Goal: Task Accomplishment & Management: Manage account settings

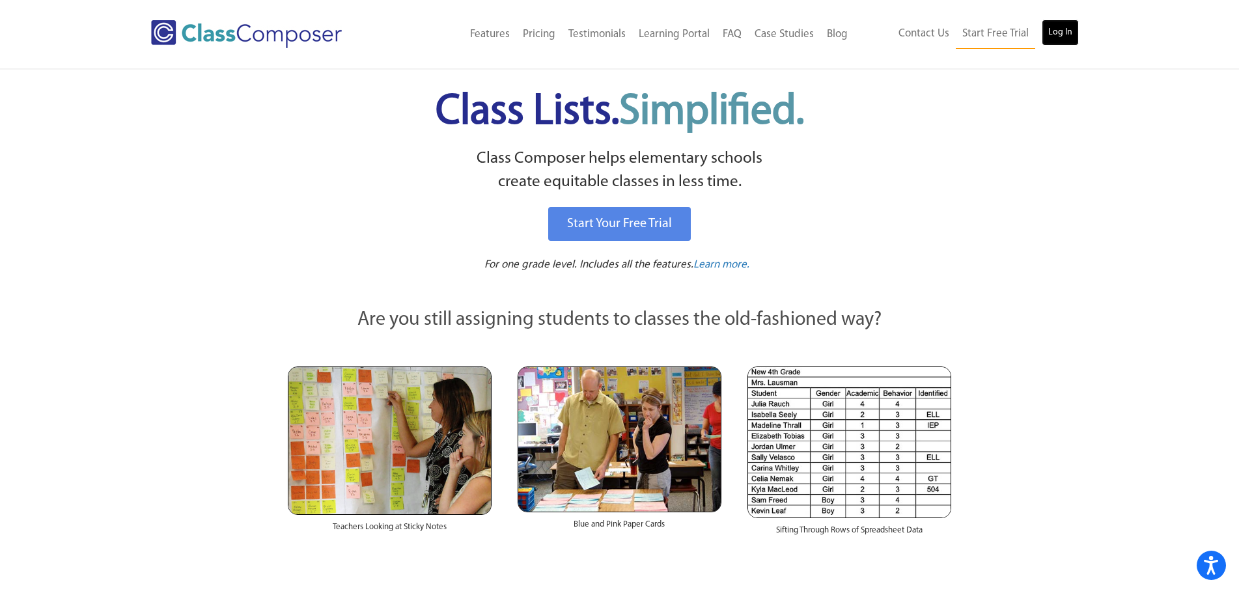
click at [1054, 31] on link "Log In" at bounding box center [1060, 33] width 37 height 26
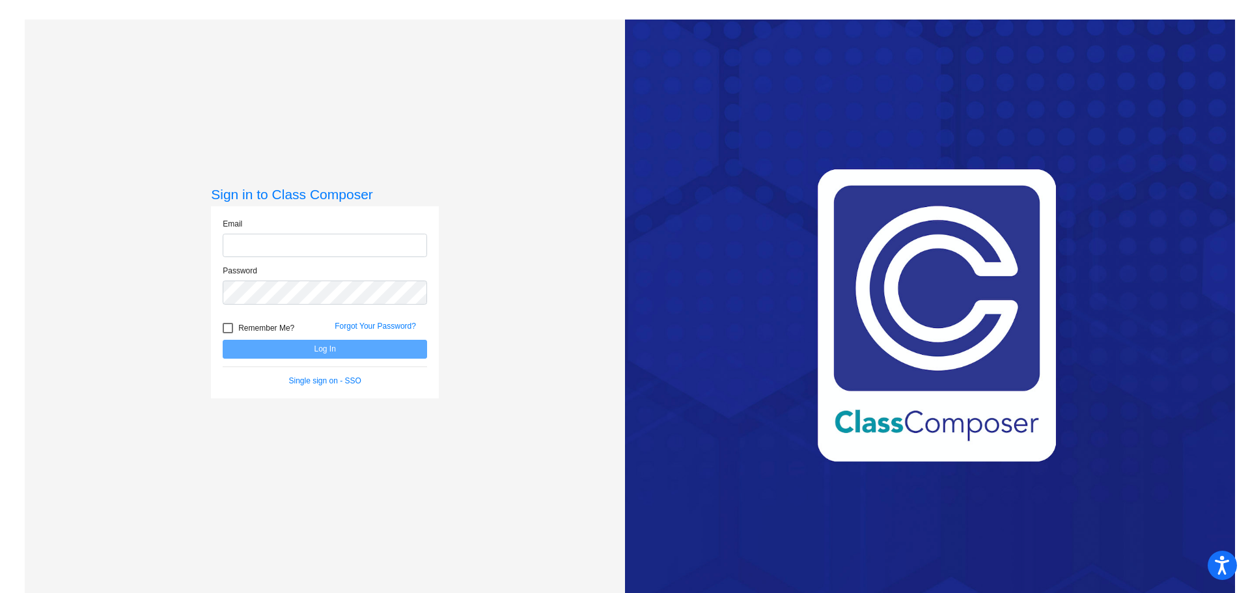
type input "mkrohn@gcdsd.org"
click at [328, 353] on button "Log In" at bounding box center [325, 349] width 205 height 19
